Goal: Task Accomplishment & Management: Complete application form

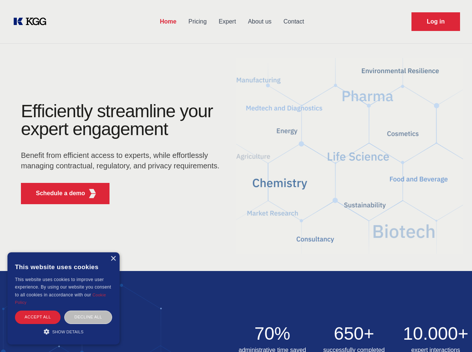
click at [236, 176] on div "Efficiently streamline your expert engagement Benefit from efficient access to …" at bounding box center [122, 156] width 227 height 108
click at [56, 193] on p "Schedule a demo" at bounding box center [60, 193] width 49 height 9
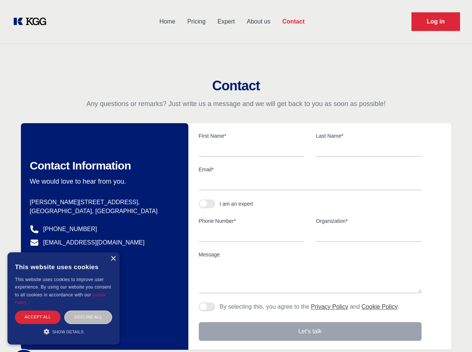
click at [113, 259] on div "× This website uses cookies This website uses cookies to improve user experienc…" at bounding box center [63, 298] width 112 height 92
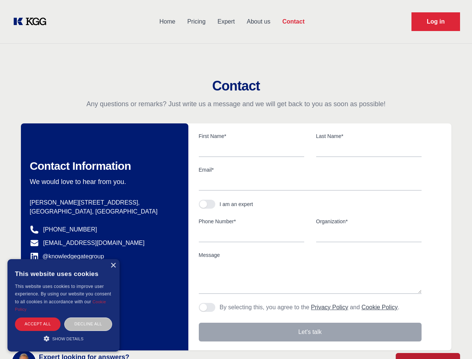
click at [38, 317] on div "Accept all" at bounding box center [38, 323] width 46 height 13
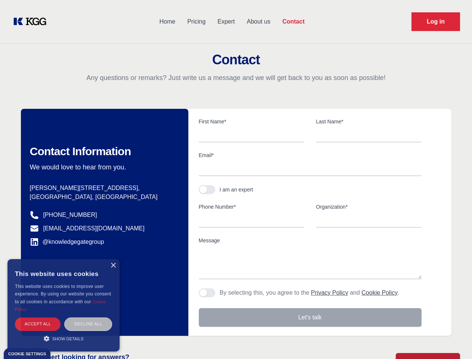
click at [88, 317] on body "Home Pricing Expert About us Contact Log in Contact Any questions or remarks? J…" at bounding box center [236, 328] width 472 height 657
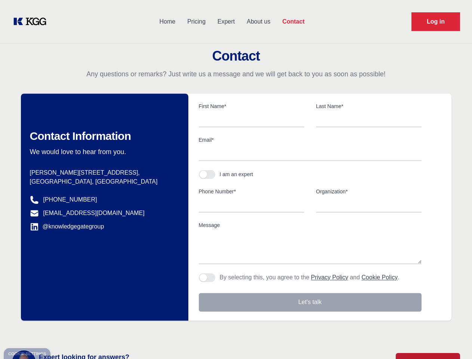
click at [63, 332] on main "Contact Any questions or remarks? Just write us a message and we will get back …" at bounding box center [236, 194] width 472 height 389
